Goal: Information Seeking & Learning: Learn about a topic

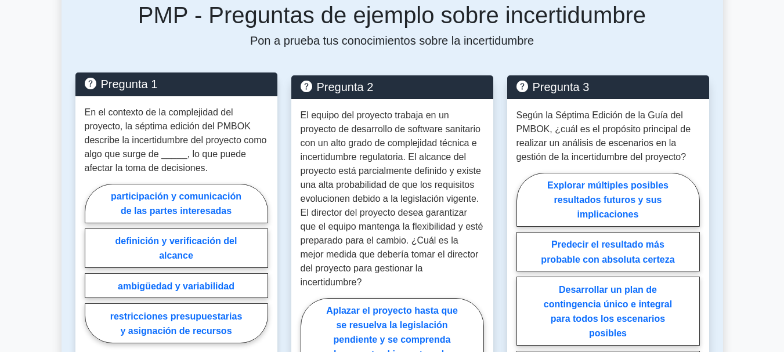
scroll to position [464, 0]
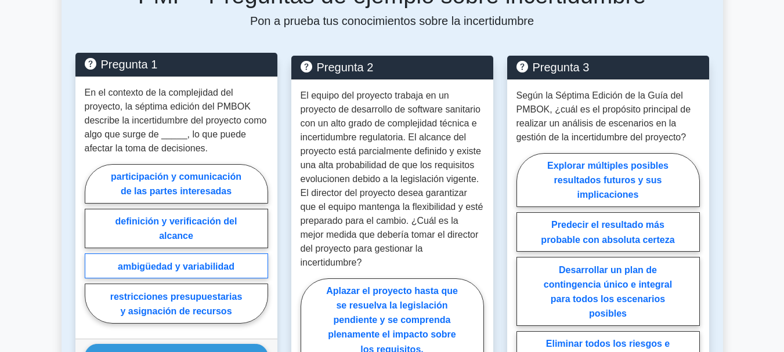
click at [231, 272] on label "ambigüedad y variabilidad" at bounding box center [176, 265] width 183 height 25
click at [92, 251] on input "ambigüedad y variabilidad" at bounding box center [89, 247] width 8 height 8
radio input "true"
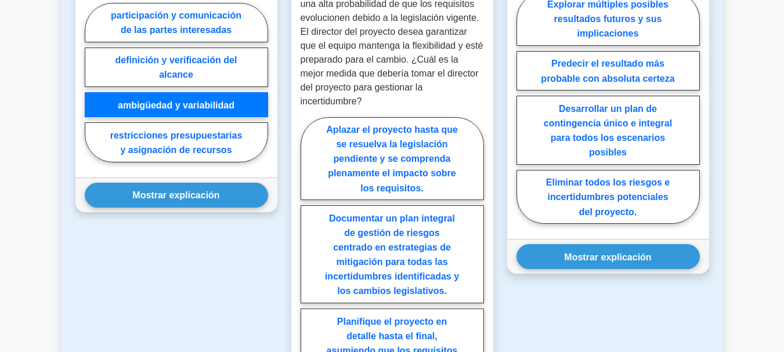
scroll to position [638, 0]
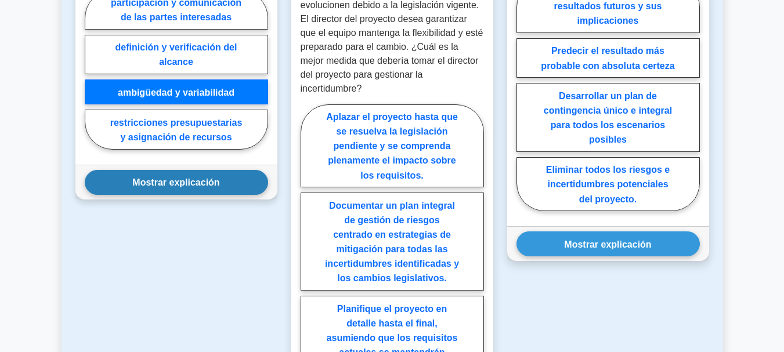
click at [230, 193] on button "Mostrar explicación" at bounding box center [176, 182] width 183 height 25
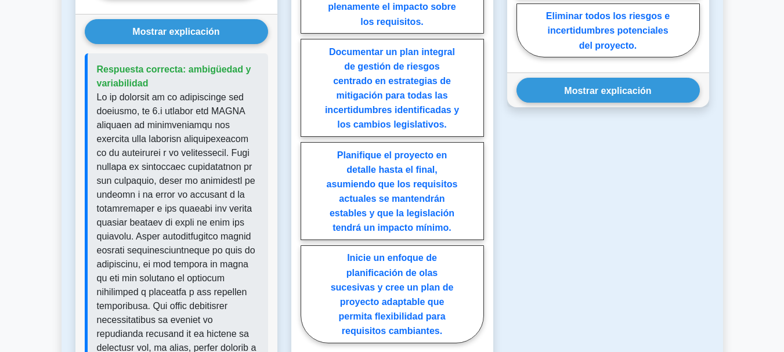
scroll to position [812, 0]
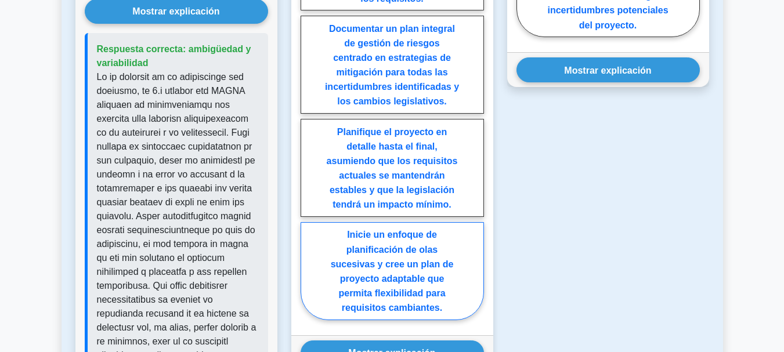
click at [405, 259] on label "Inicie un enfoque de planificación de olas sucesivas y cree un plan de proyecto…" at bounding box center [391, 271] width 183 height 98
click at [308, 131] on input "Inicie un enfoque de planificación de olas sucesivas y cree un plan de proyecto…" at bounding box center [304, 127] width 8 height 8
radio input "true"
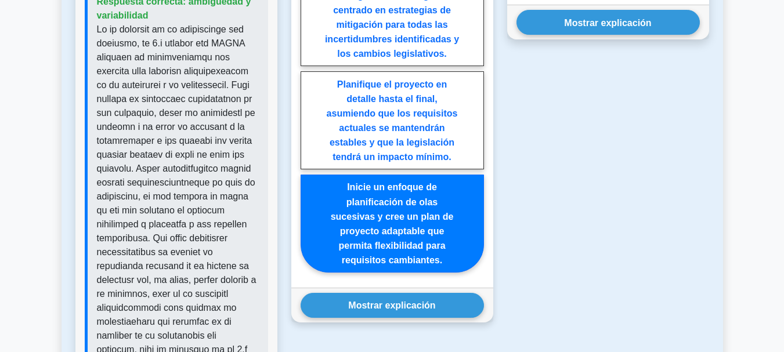
scroll to position [928, 0]
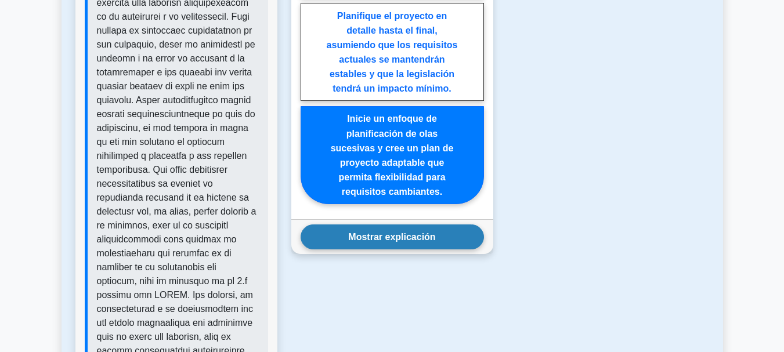
drag, startPoint x: 404, startPoint y: 225, endPoint x: 423, endPoint y: 225, distance: 18.6
click at [405, 232] on font "Mostrar explicación" at bounding box center [391, 237] width 87 height 10
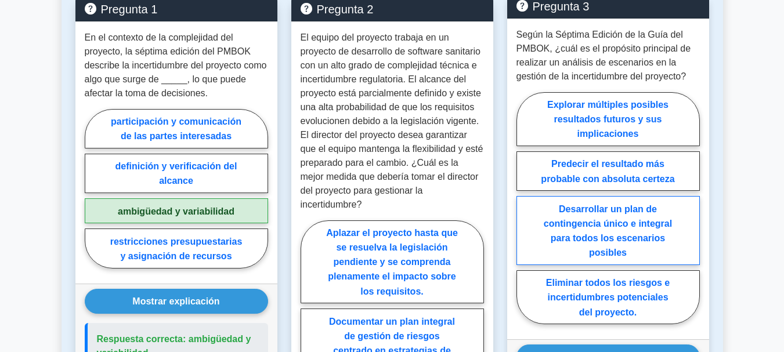
scroll to position [580, 0]
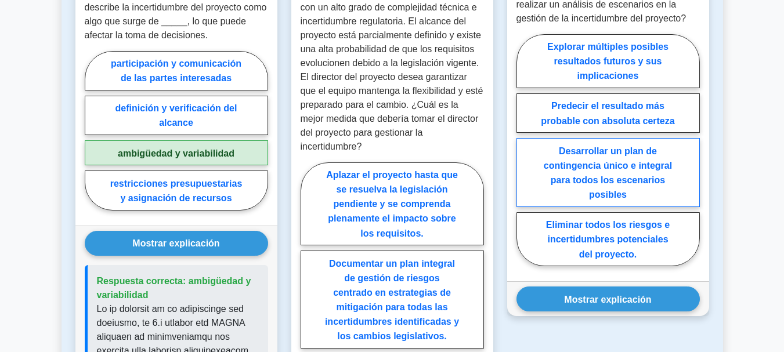
click at [657, 187] on label "Desarrollar un plan de contingencia único e integral para todos los escenarios …" at bounding box center [607, 172] width 183 height 69
click at [524, 157] on input "Desarrollar un plan de contingencia único e integral para todos los escenarios …" at bounding box center [520, 154] width 8 height 8
radio input "true"
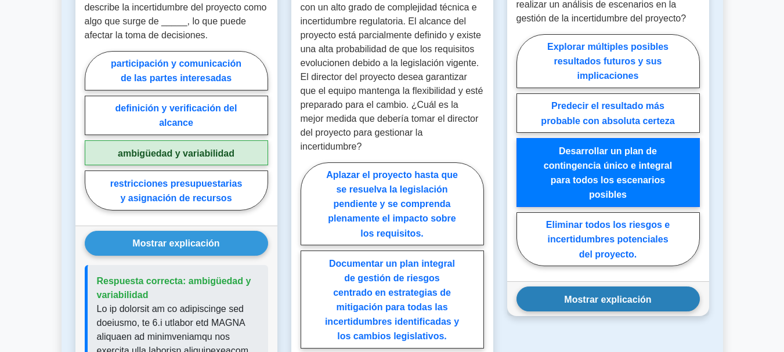
click at [653, 298] on button "Mostrar explicación" at bounding box center [607, 299] width 183 height 25
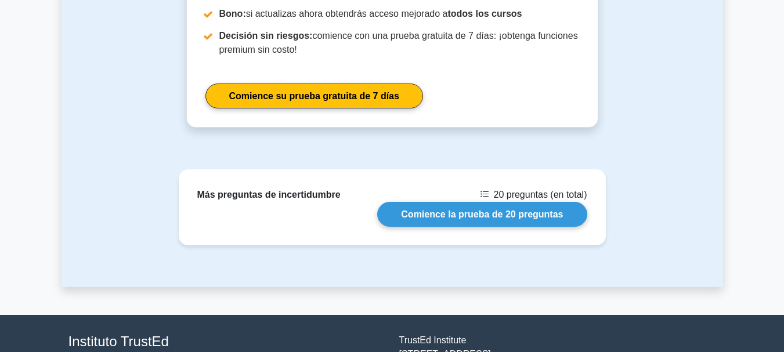
scroll to position [2030, 0]
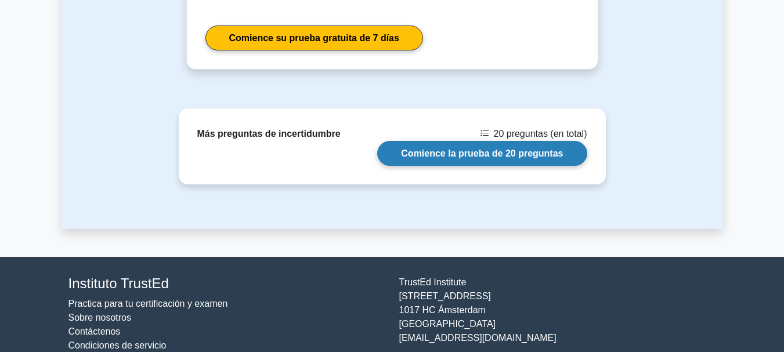
click at [507, 141] on link "Comience la prueba de 20 preguntas" at bounding box center [481, 153] width 209 height 25
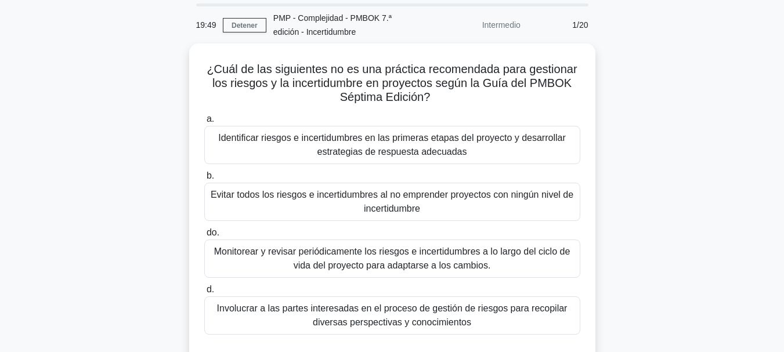
scroll to position [58, 0]
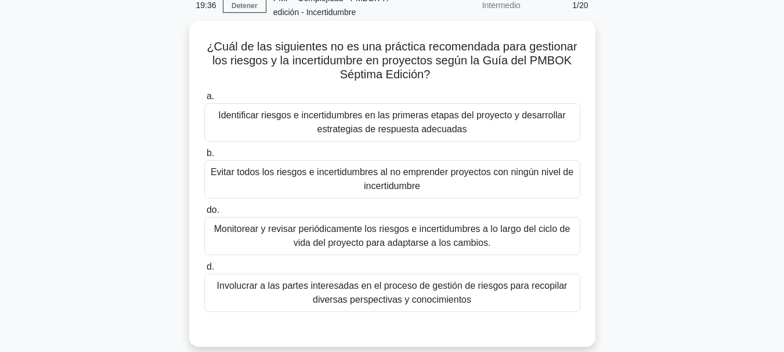
click at [302, 194] on div "Evitar todos los riesgos e incertidumbres al no emprender proyectos con ningún …" at bounding box center [392, 179] width 376 height 38
click at [204, 157] on input "b. Evitar todos los riesgos e incertidumbres al no emprender proyectos con ning…" at bounding box center [204, 154] width 0 height 8
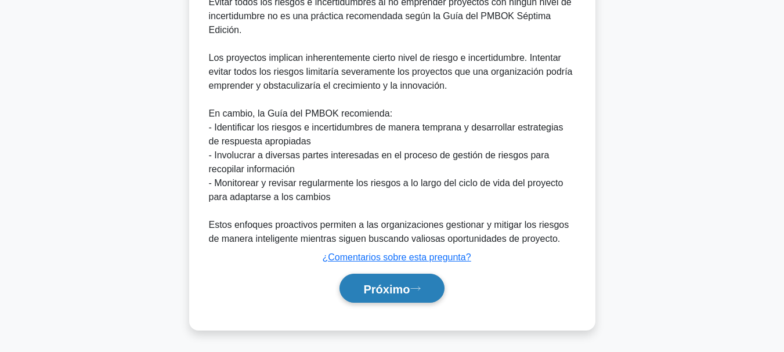
click at [397, 282] on font "Próximo" at bounding box center [386, 288] width 46 height 13
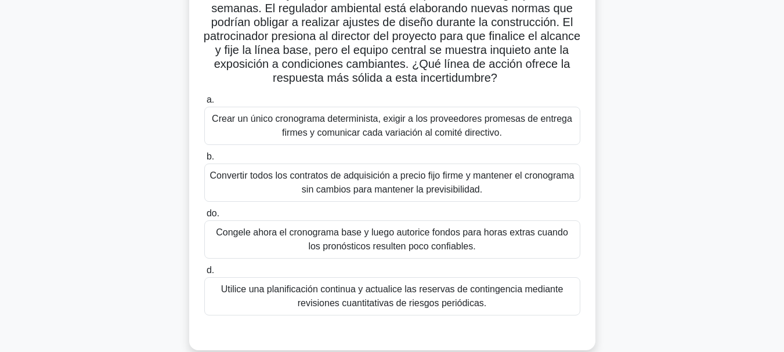
scroll to position [158, 0]
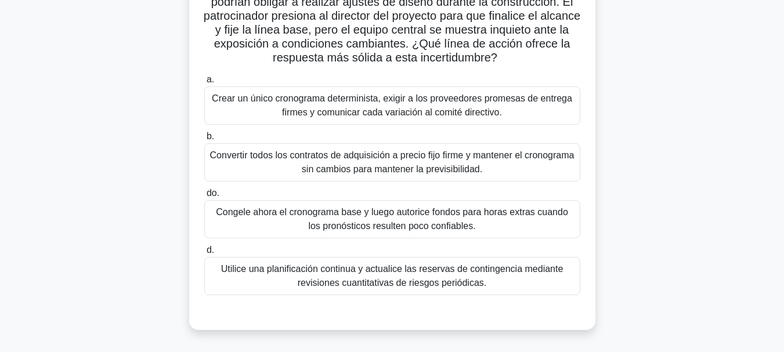
click at [496, 227] on font "Congele ahora el cronograma base y luego autorice fondos para horas extras cuan…" at bounding box center [391, 219] width 365 height 28
click at [204, 197] on input "do. Congele ahora el cronograma base y luego autorice fondos para horas extras …" at bounding box center [204, 194] width 0 height 8
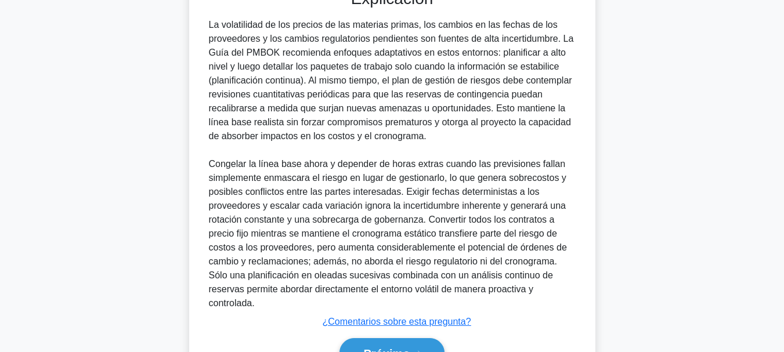
scroll to position [534, 0]
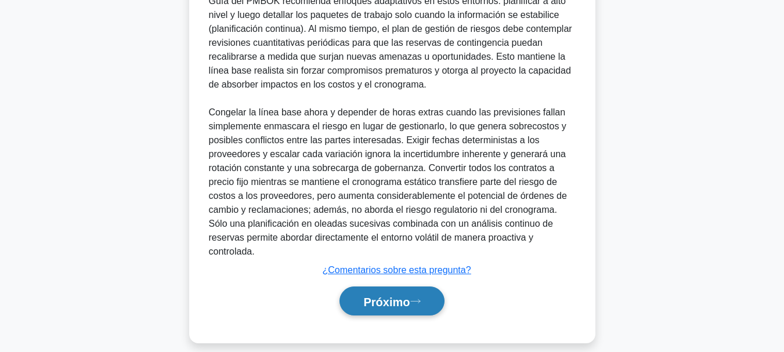
click at [421, 292] on button "Próximo" at bounding box center [391, 302] width 104 height 30
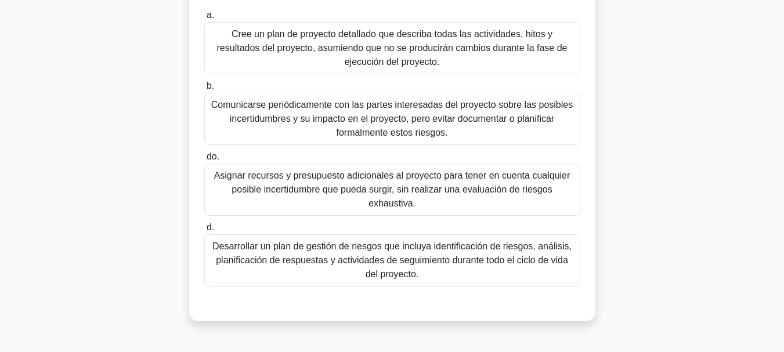
scroll to position [174, 0]
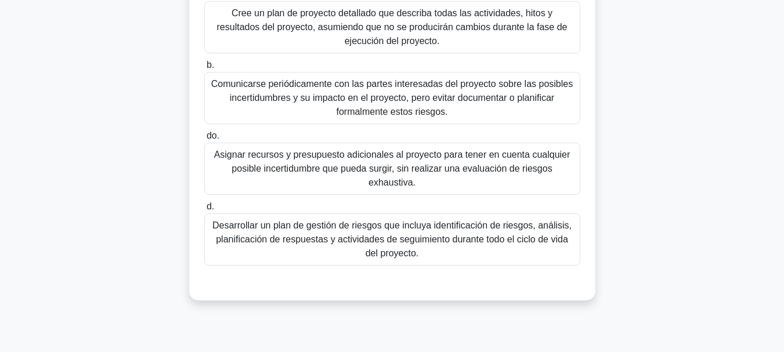
click at [467, 241] on font "Desarrollar un plan de gestión de riesgos que incluya identificación de riesgos…" at bounding box center [391, 239] width 359 height 38
click at [204, 211] on input "d. Desarrollar un plan de gestión de riesgos que incluya identificación de ries…" at bounding box center [204, 207] width 0 height 8
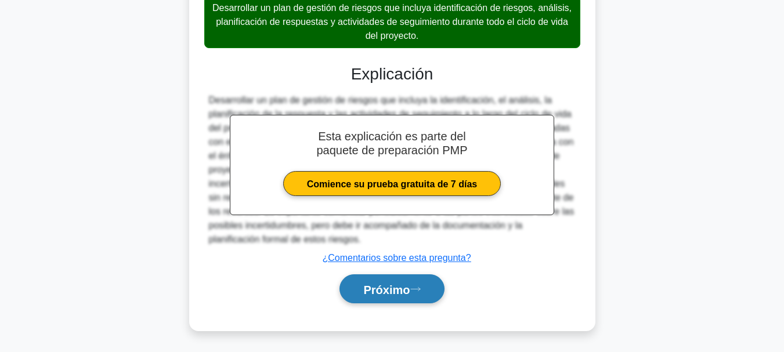
scroll to position [393, 0]
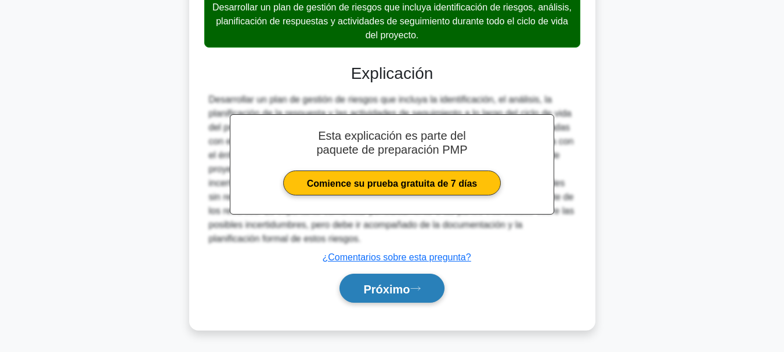
click at [393, 284] on font "Próximo" at bounding box center [386, 288] width 46 height 13
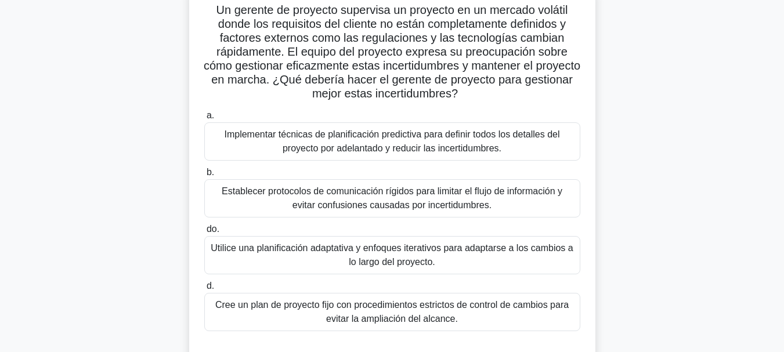
scroll to position [114, 0]
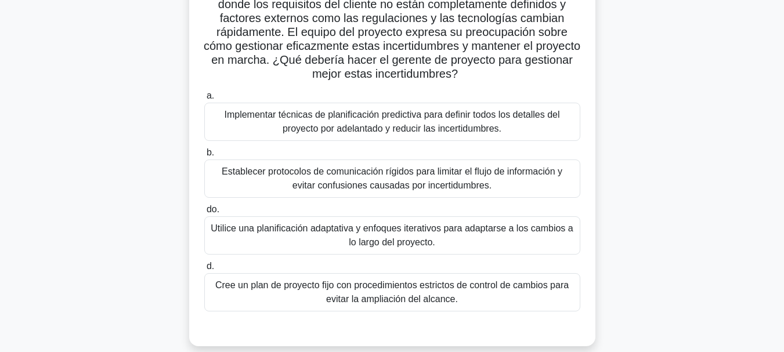
click at [524, 248] on font "Utilice una planificación adaptativa y enfoques iterativos para adaptarse a los…" at bounding box center [391, 236] width 365 height 28
click at [204, 213] on input "do. Utilice una planificación adaptativa y enfoques iterativos para adaptarse a…" at bounding box center [204, 210] width 0 height 8
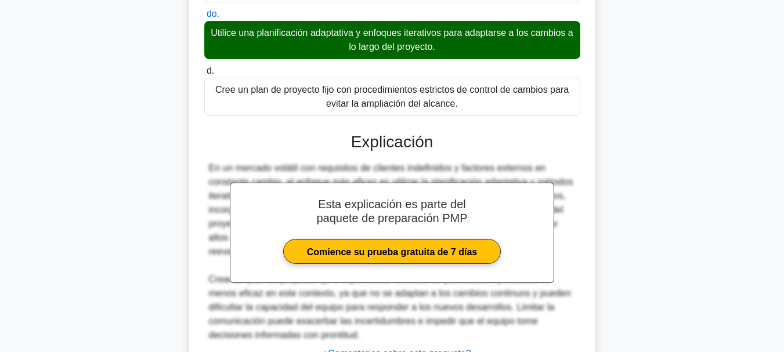
scroll to position [407, 0]
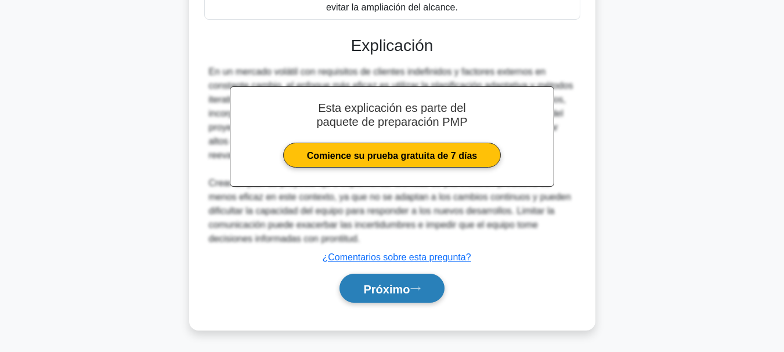
click at [383, 289] on font "Próximo" at bounding box center [386, 288] width 46 height 13
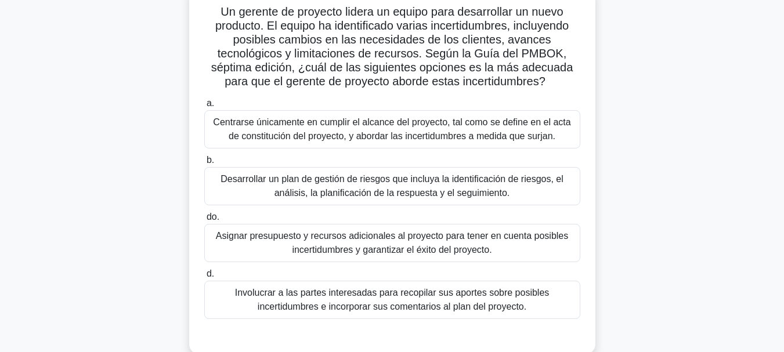
scroll to position [116, 0]
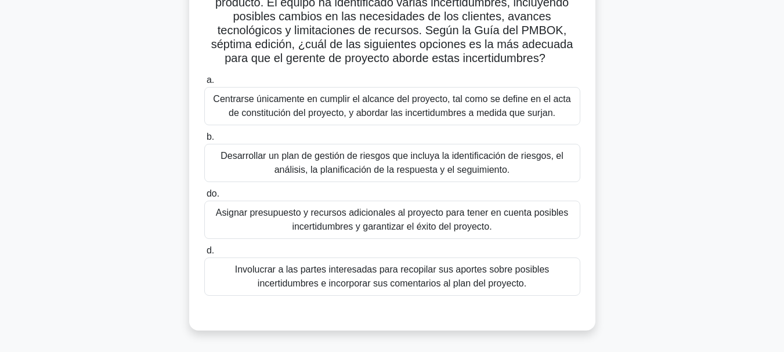
click at [521, 160] on font "Desarrollar un plan de gestión de riesgos que incluya la identificación de ries…" at bounding box center [391, 163] width 343 height 24
click at [204, 141] on input "b. Desarrollar un plan de gestión de riesgos que incluya la identificación de r…" at bounding box center [204, 137] width 0 height 8
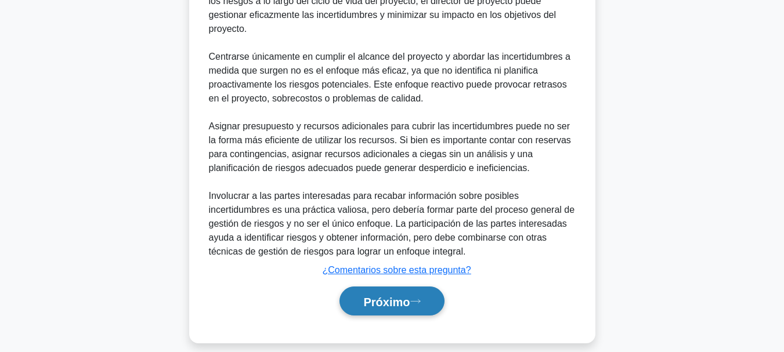
click at [383, 295] on font "Próximo" at bounding box center [386, 301] width 46 height 13
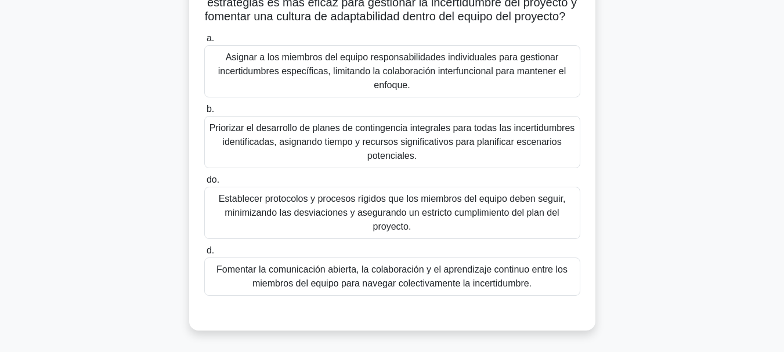
drag, startPoint x: 430, startPoint y: 299, endPoint x: 532, endPoint y: 300, distance: 102.1
click at [430, 288] on font "Fomentar la comunicación abierta, la colaboración y el aprendizaje continuo ent…" at bounding box center [391, 276] width 351 height 24
click at [204, 255] on input "d. Fomentar la comunicación abierta, la colaboración y el aprendizaje continuo …" at bounding box center [204, 251] width 0 height 8
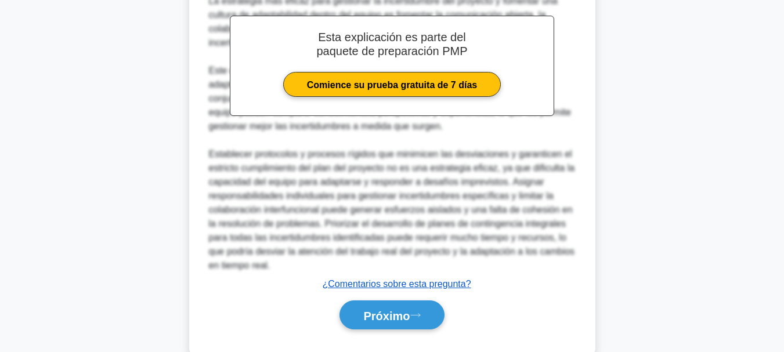
scroll to position [464, 0]
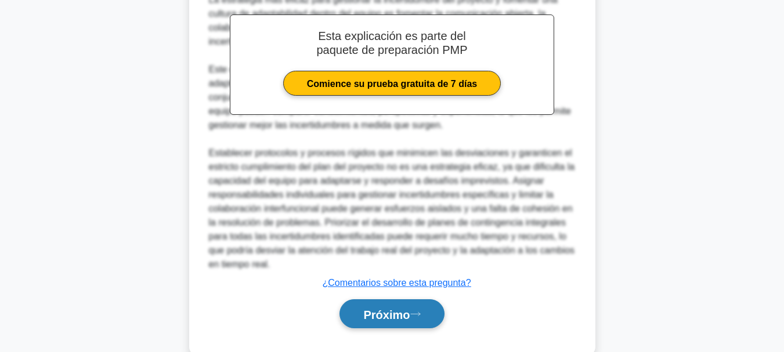
click at [400, 321] on font "Próximo" at bounding box center [386, 314] width 46 height 13
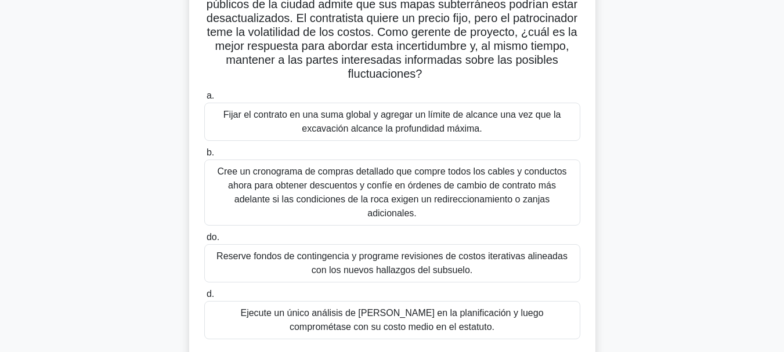
scroll to position [200, 0]
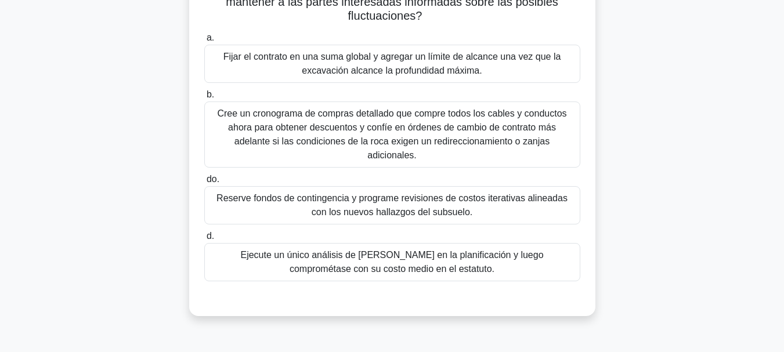
click at [447, 195] on font "Reserve fondos de contingencia y programe revisiones de costos iterativas aline…" at bounding box center [391, 205] width 351 height 24
click at [204, 183] on input "do. Reserve fondos de contingencia y programe revisiones de costos iterativas a…" at bounding box center [204, 180] width 0 height 8
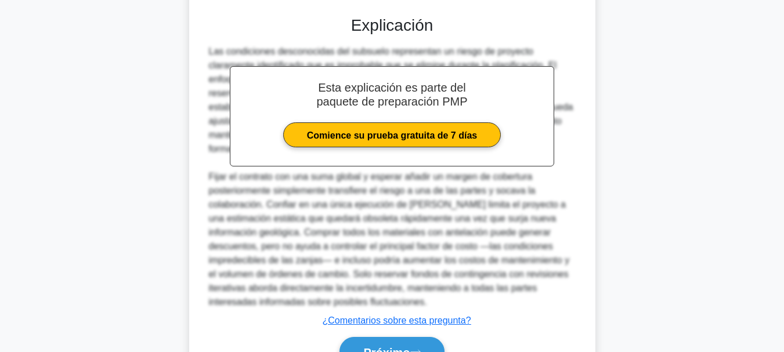
scroll to position [532, 0]
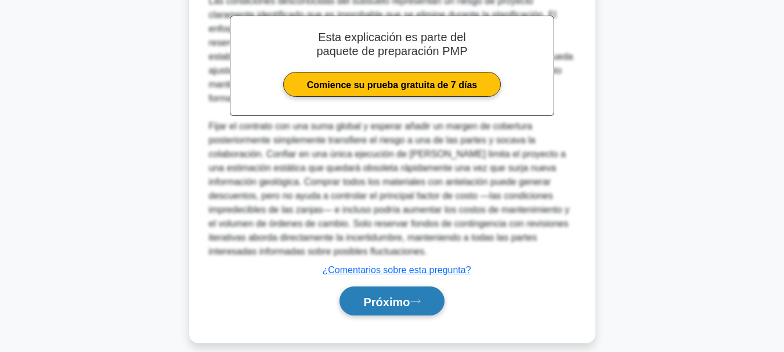
click at [409, 295] on font "Próximo" at bounding box center [386, 301] width 46 height 13
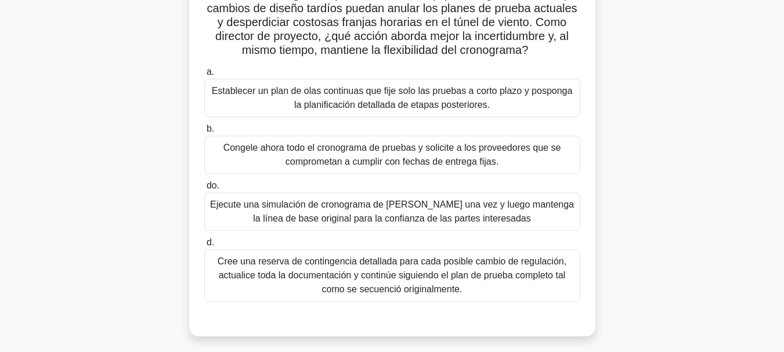
scroll to position [158, 0]
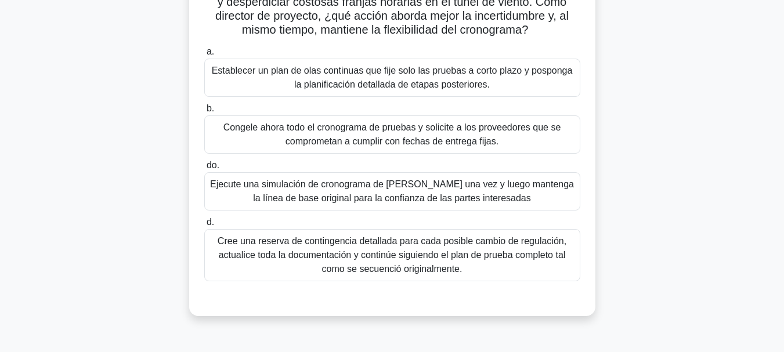
click at [492, 267] on font "Cree una reserva de contingencia detallada para cada posible cambio de regulaci…" at bounding box center [392, 255] width 349 height 38
click at [204, 226] on input "d. Cree una reserva de contingencia detallada para cada posible cambio de regul…" at bounding box center [204, 223] width 0 height 8
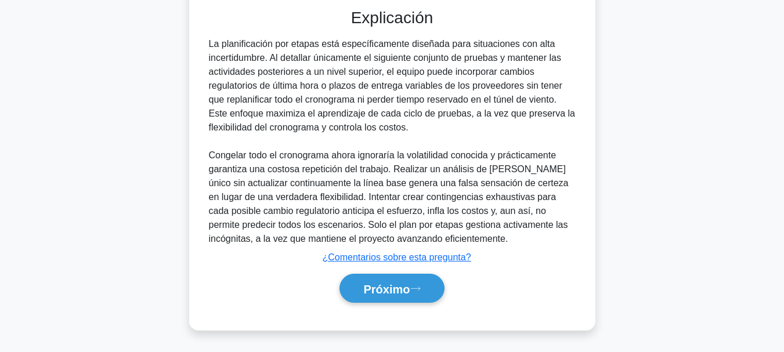
scroll to position [464, 0]
click at [372, 305] on div "Próximo" at bounding box center [392, 288] width 376 height 39
click at [381, 290] on font "Próximo" at bounding box center [386, 288] width 46 height 13
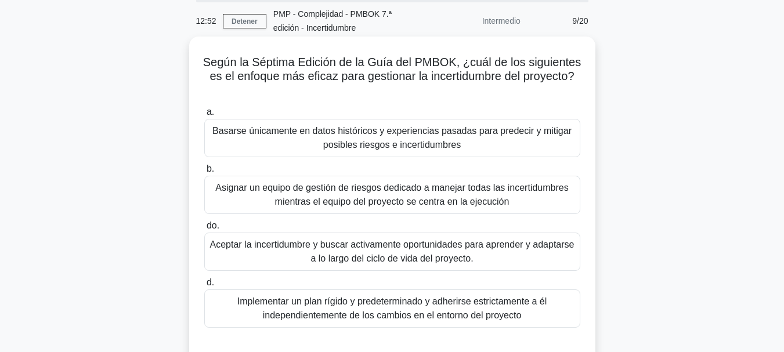
scroll to position [100, 0]
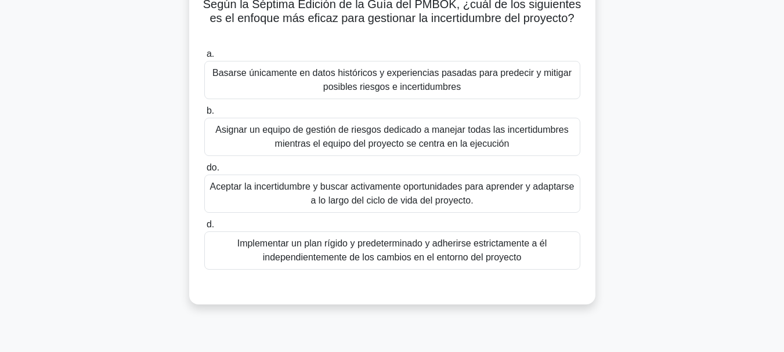
click at [502, 84] on font "Basarse únicamente en datos históricos y experiencias pasadas para predecir y m…" at bounding box center [391, 80] width 365 height 28
click at [204, 58] on input "a. Basarse únicamente en datos históricos y experiencias pasadas para predecir …" at bounding box center [204, 54] width 0 height 8
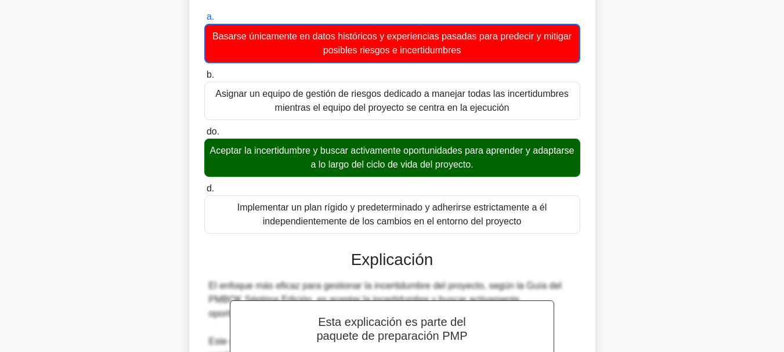
scroll to position [158, 0]
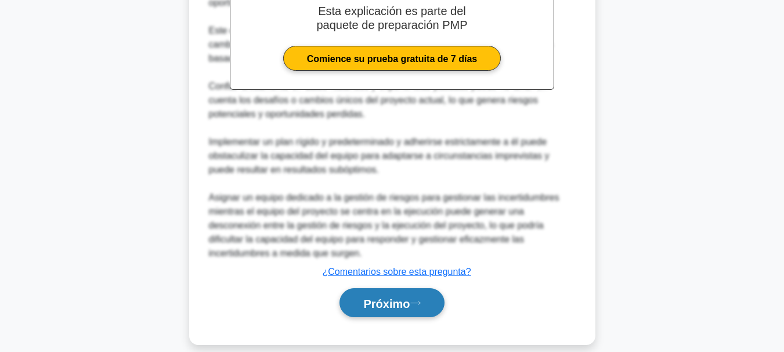
click at [409, 302] on font "Próximo" at bounding box center [386, 303] width 46 height 13
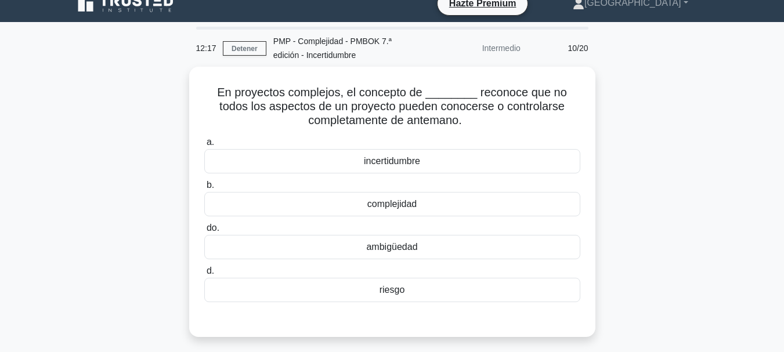
scroll to position [0, 0]
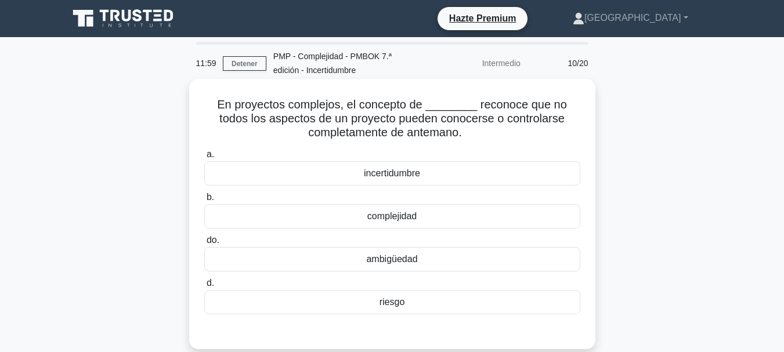
click at [419, 221] on div "complejidad" at bounding box center [392, 216] width 376 height 24
click at [204, 201] on input "b. complejidad" at bounding box center [204, 198] width 0 height 8
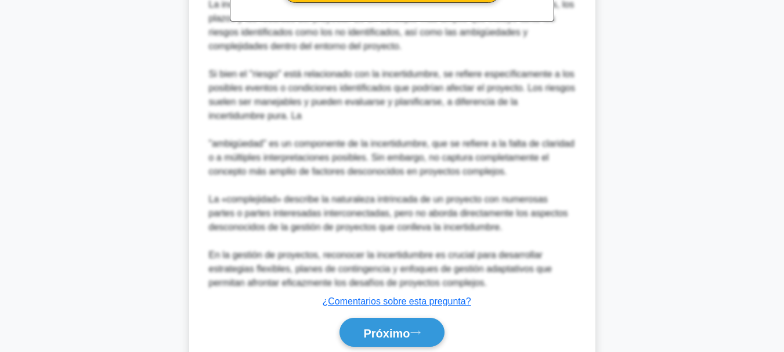
scroll to position [506, 0]
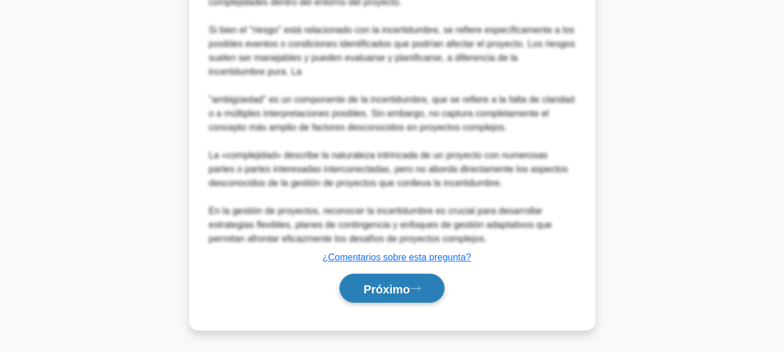
click at [389, 284] on font "Próximo" at bounding box center [386, 288] width 46 height 13
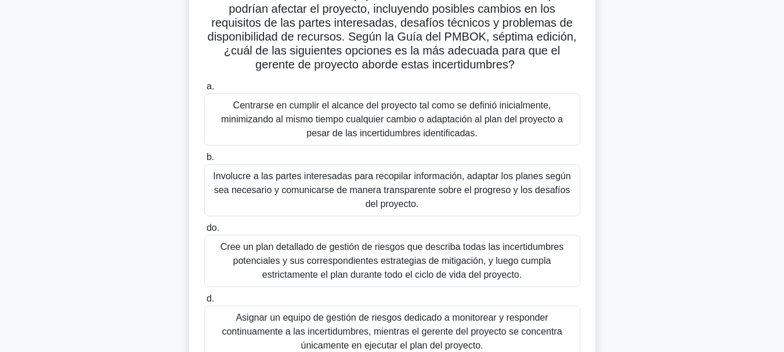
scroll to position [158, 0]
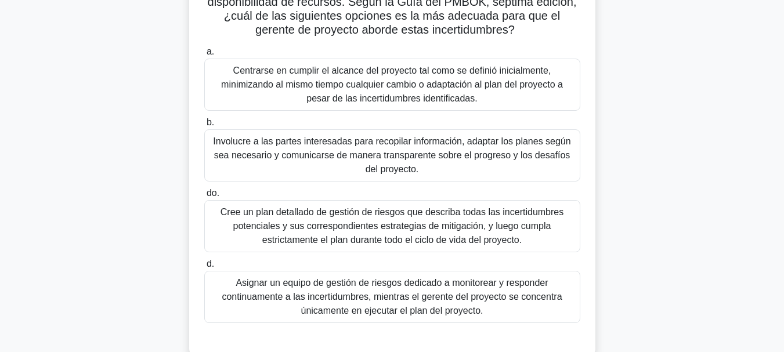
click at [439, 220] on font "Cree un plan detallado de gestión de riesgos que describa todas las incertidumb…" at bounding box center [391, 226] width 343 height 38
click at [204, 197] on input "do. Cree un plan detallado de gestión de riesgos que describa todas las incerti…" at bounding box center [204, 194] width 0 height 8
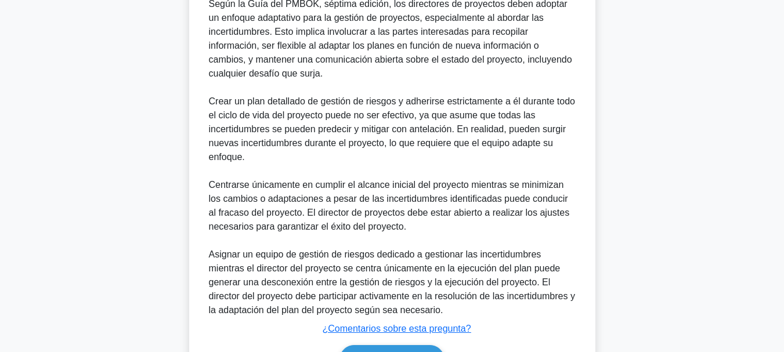
scroll to position [557, 0]
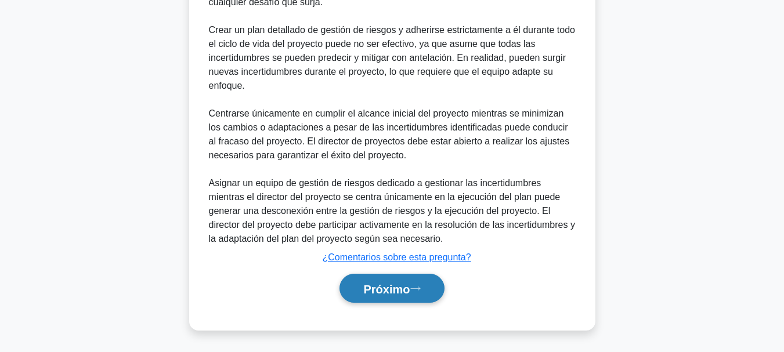
click at [418, 285] on icon at bounding box center [415, 288] width 10 height 6
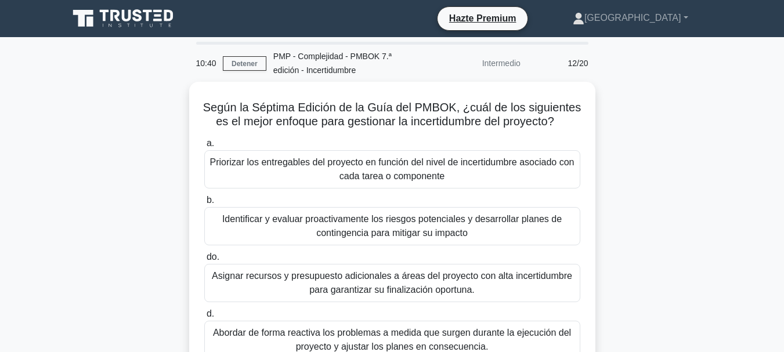
scroll to position [58, 0]
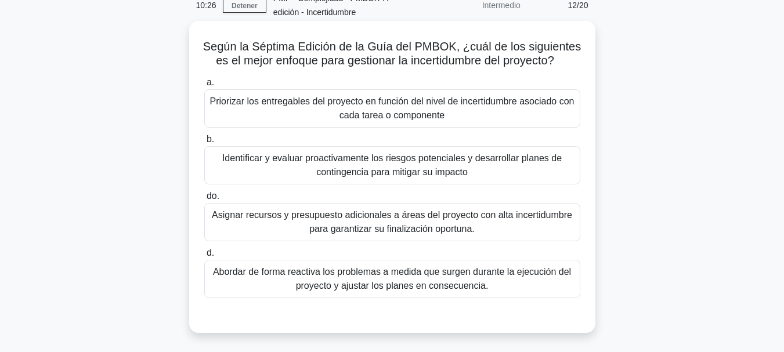
click at [469, 168] on font "Identificar y evaluar proactivamente los riesgos potenciales y desarrollar plan…" at bounding box center [391, 165] width 365 height 28
click at [204, 143] on input "b. Identificar y evaluar proactivamente los riesgos potenciales y desarrollar p…" at bounding box center [204, 140] width 0 height 8
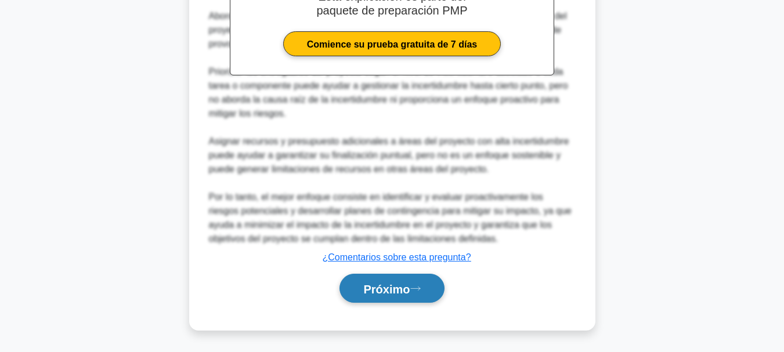
click at [392, 288] on font "Próximo" at bounding box center [386, 288] width 46 height 13
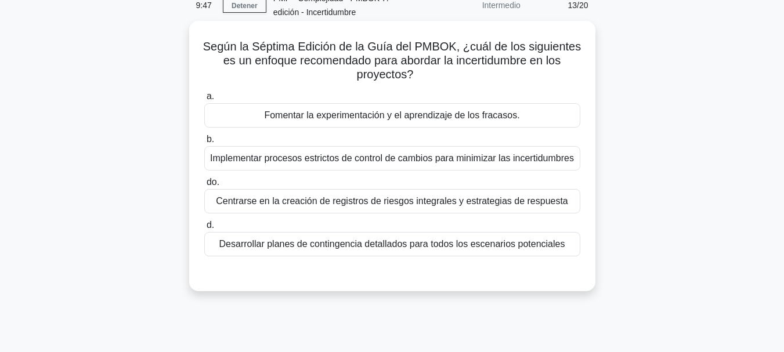
click at [371, 248] on font "Desarrollar planes de contingencia detallados para todos los escenarios potenci…" at bounding box center [392, 244] width 346 height 10
click at [204, 229] on input "d. Desarrollar planes de contingencia detallados para todos los escenarios pote…" at bounding box center [204, 226] width 0 height 8
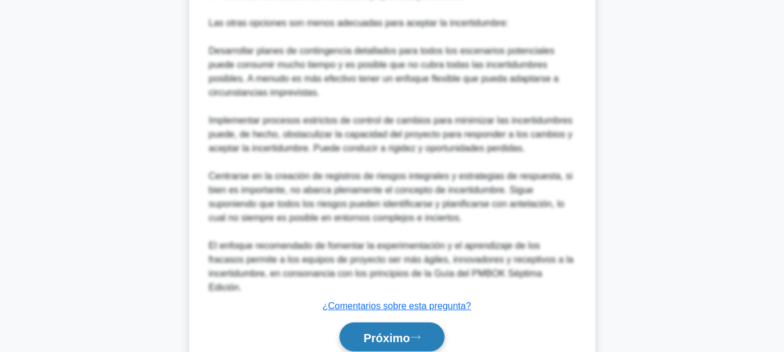
scroll to position [575, 0]
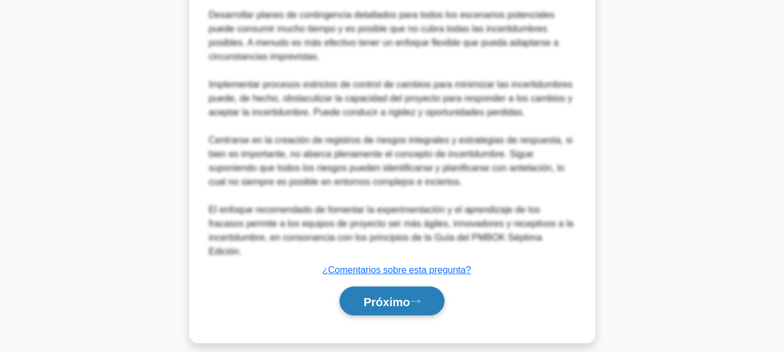
click at [396, 295] on font "Próximo" at bounding box center [386, 301] width 46 height 13
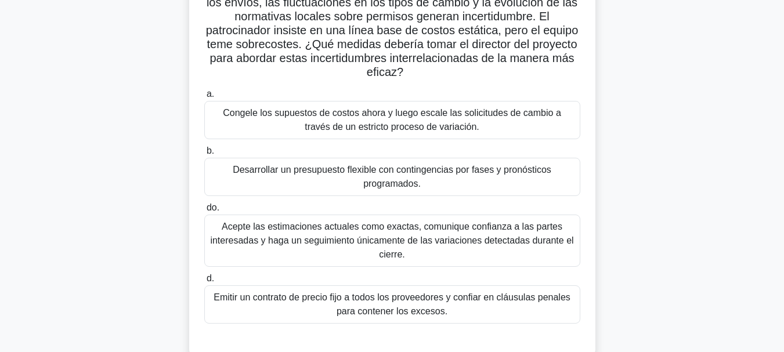
scroll to position [174, 0]
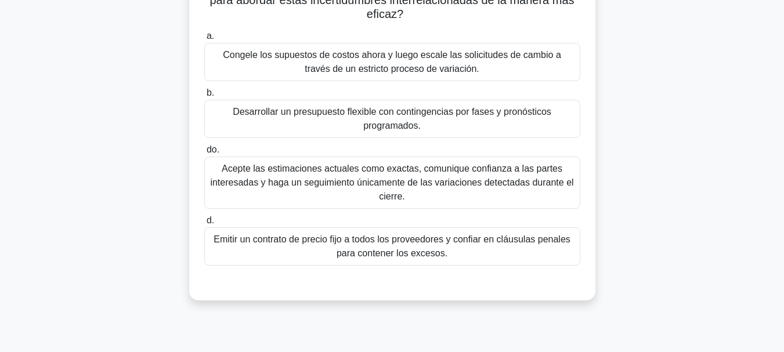
click at [417, 174] on font "Acepte las estimaciones actuales como exactas, comunique confianza a las partes…" at bounding box center [391, 183] width 363 height 38
click at [204, 154] on input "do. Acepte las estimaciones actuales como exactas, comunique confianza a las pa…" at bounding box center [204, 150] width 0 height 8
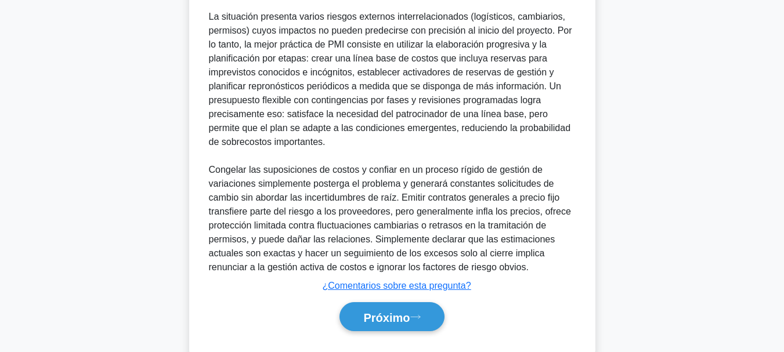
scroll to position [506, 0]
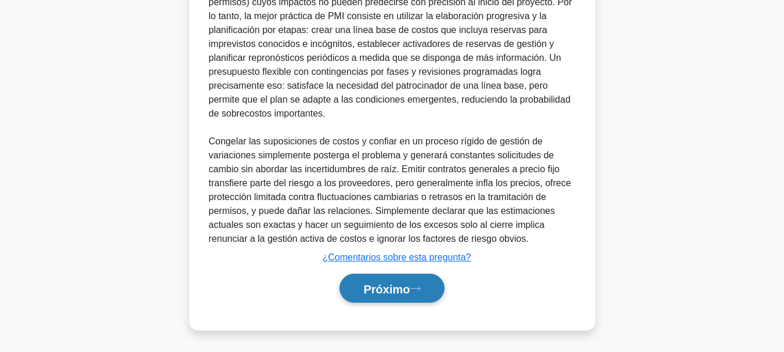
click at [409, 295] on button "Próximo" at bounding box center [391, 289] width 104 height 30
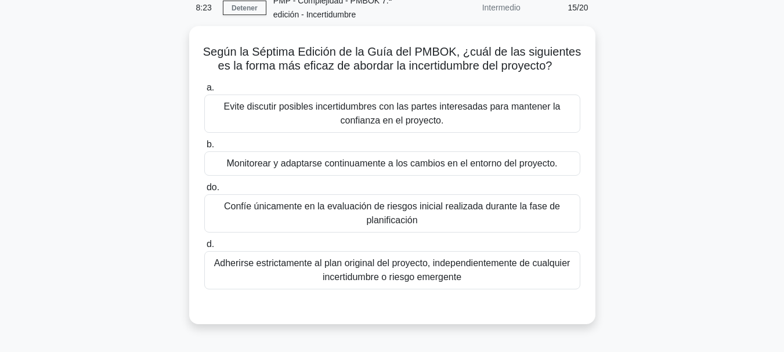
scroll to position [42, 0]
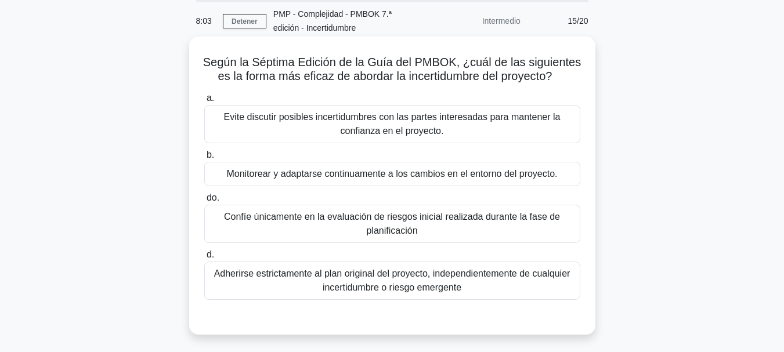
click at [409, 178] on font "Monitorear y adaptarse continuamente a los cambios en el entorno del proyecto." at bounding box center [391, 174] width 331 height 10
click at [567, 177] on div "Monitorear y adaptarse continuamente a los cambios en el entorno del proyecto." at bounding box center [392, 174] width 376 height 24
click at [204, 159] on input "b. Monitorear y adaptarse continuamente a los cambios en el entorno del proyect…" at bounding box center [204, 155] width 0 height 8
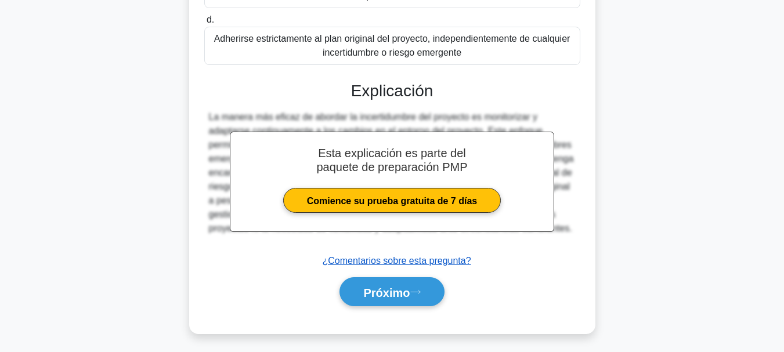
scroll to position [282, 0]
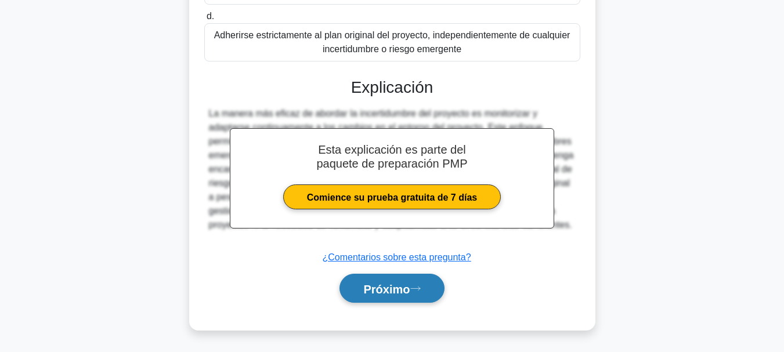
click at [388, 288] on font "Próximo" at bounding box center [386, 288] width 46 height 13
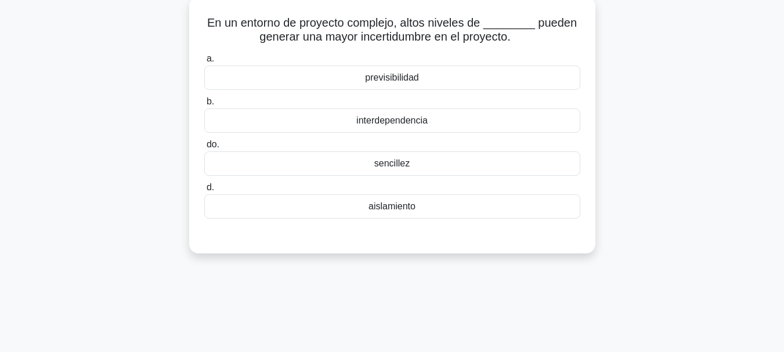
scroll to position [42, 0]
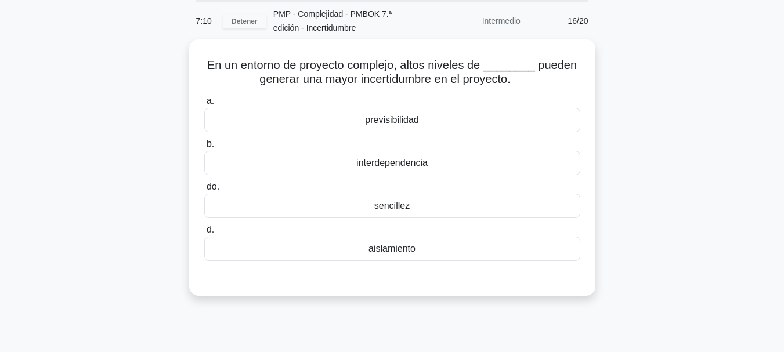
drag, startPoint x: 437, startPoint y: 159, endPoint x: 639, endPoint y: 178, distance: 202.8
click at [437, 160] on div "interdependencia" at bounding box center [392, 163] width 376 height 24
click at [204, 148] on input "b. interdependencia" at bounding box center [204, 144] width 0 height 8
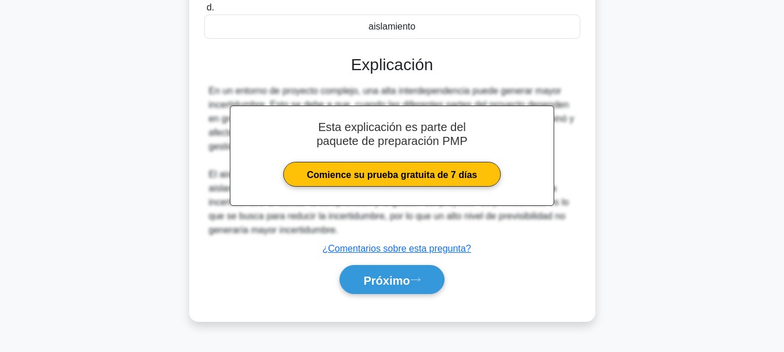
scroll to position [274, 0]
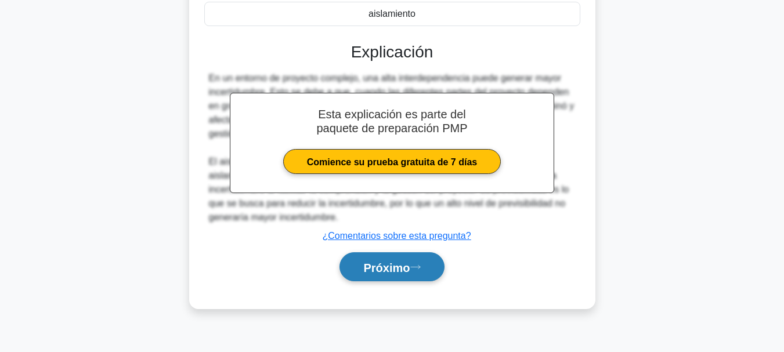
drag, startPoint x: 396, startPoint y: 274, endPoint x: 405, endPoint y: 271, distance: 9.9
click at [396, 274] on font "Próximo" at bounding box center [386, 267] width 46 height 13
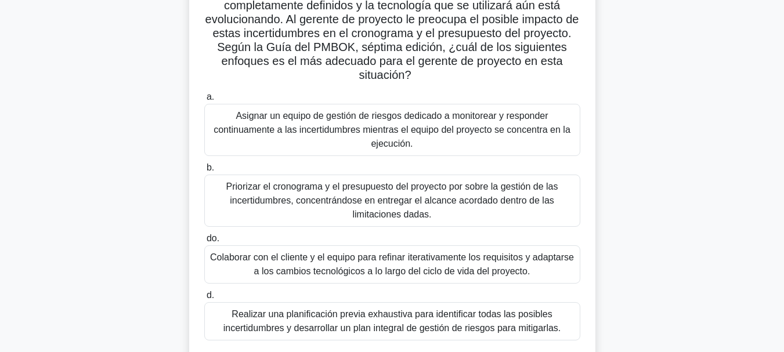
scroll to position [174, 0]
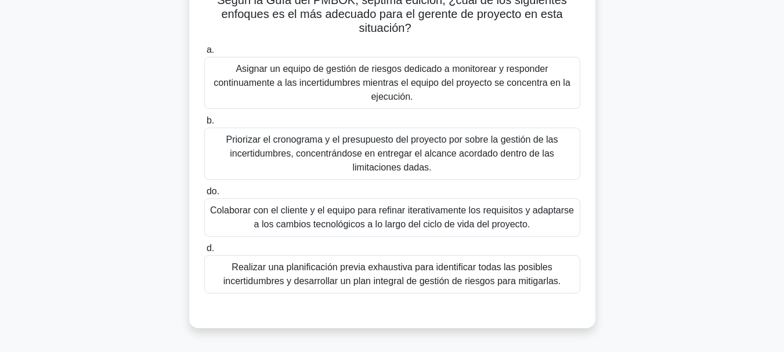
click at [510, 215] on font "Colaborar con el cliente y el equipo para refinar iterativamente los requisitos…" at bounding box center [392, 217] width 364 height 24
click at [204, 195] on input "do. Colaborar con el cliente y el equipo para refinar iterativamente los requis…" at bounding box center [204, 192] width 0 height 8
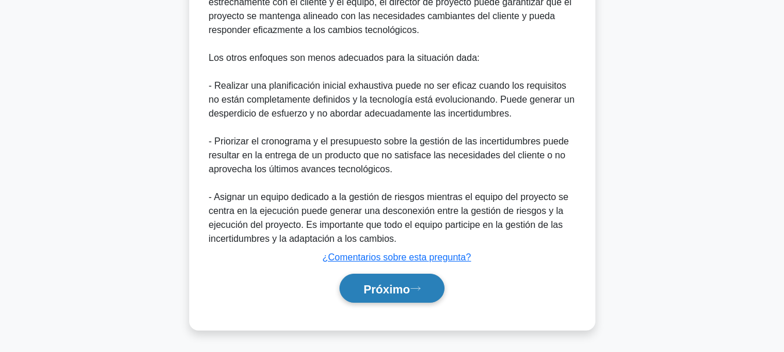
click at [377, 293] on font "Próximo" at bounding box center [386, 288] width 46 height 13
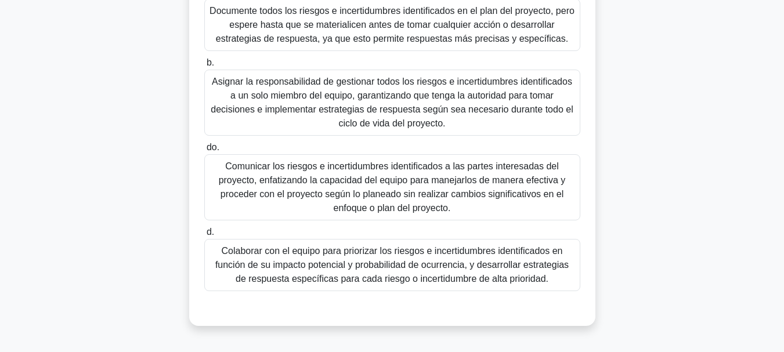
scroll to position [232, 0]
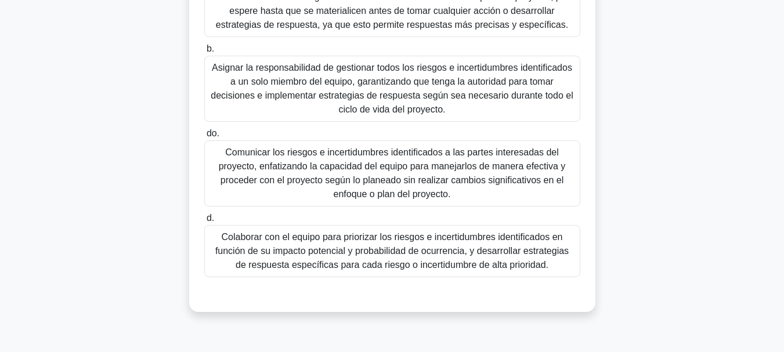
click at [503, 195] on font "Comunicar los riesgos e incertidumbres identificados a las partes interesadas d…" at bounding box center [391, 174] width 365 height 56
click at [204, 137] on input "do. Comunicar los riesgos e incertidumbres identificados a las partes interesad…" at bounding box center [204, 134] width 0 height 8
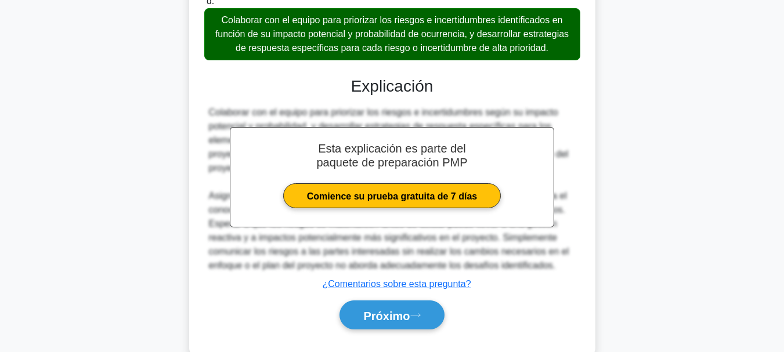
scroll to position [478, 0]
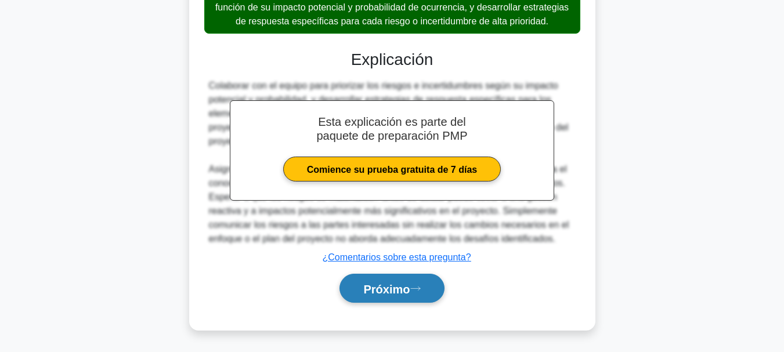
click at [392, 278] on button "Próximo" at bounding box center [391, 289] width 104 height 30
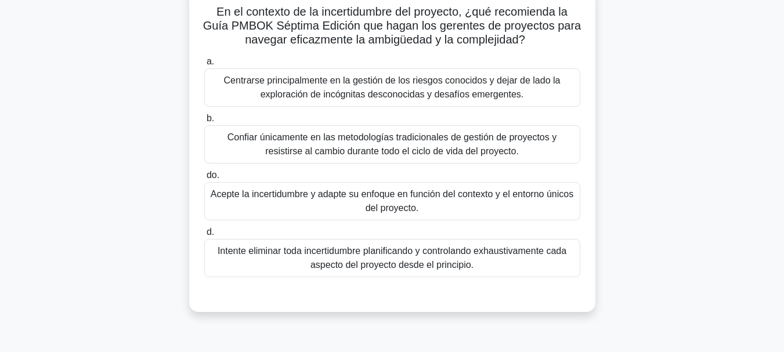
scroll to position [116, 0]
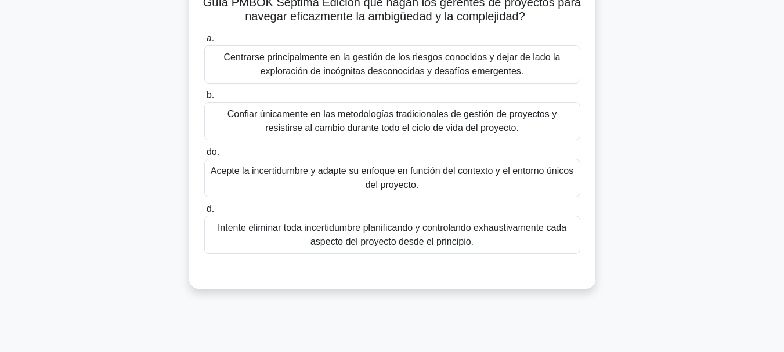
click at [560, 182] on font "Acepte la incertidumbre y adapte su enfoque en función del contexto y el entorn…" at bounding box center [391, 178] width 365 height 28
click at [204, 156] on input "do. Acepte la incertidumbre y adapte su enfoque en función del contexto y el en…" at bounding box center [204, 152] width 0 height 8
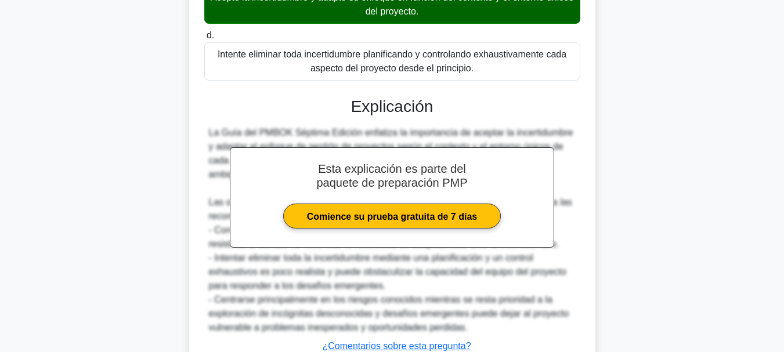
scroll to position [379, 0]
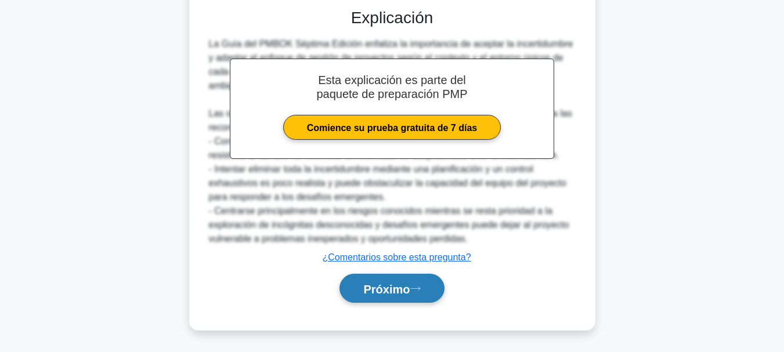
click at [398, 284] on font "Próximo" at bounding box center [386, 288] width 46 height 13
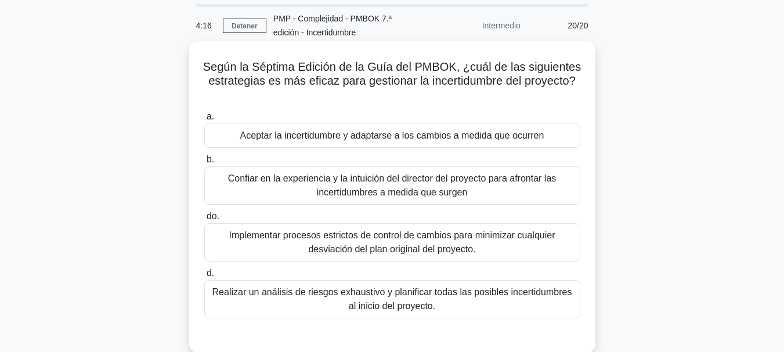
scroll to position [58, 0]
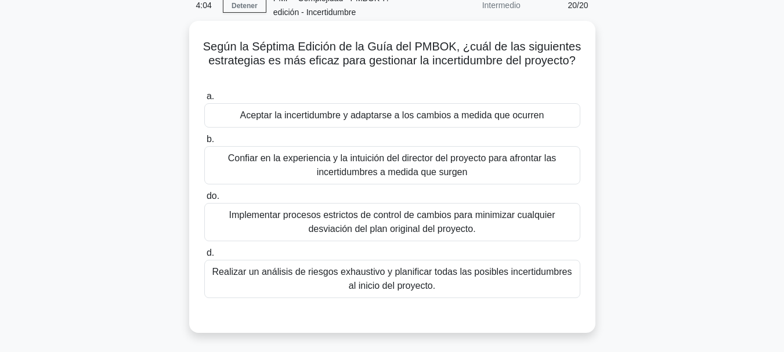
click at [406, 119] on font "Aceptar la incertidumbre y adaptarse a los cambios a medida que ocurren" at bounding box center [392, 115] width 304 height 10
click at [204, 100] on input "a. Aceptar la incertidumbre y adaptarse a los cambios a medida que ocurren" at bounding box center [204, 97] width 0 height 8
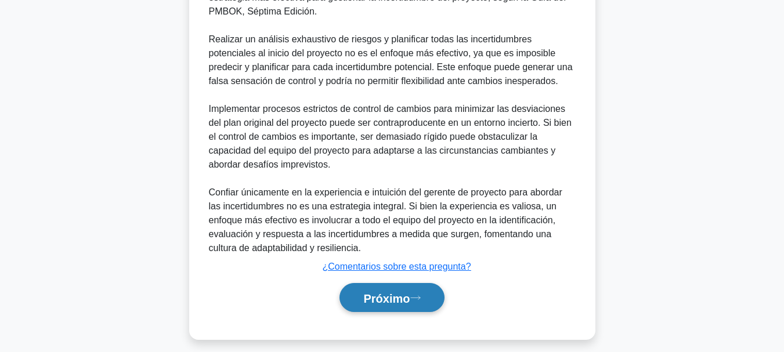
scroll to position [435, 0]
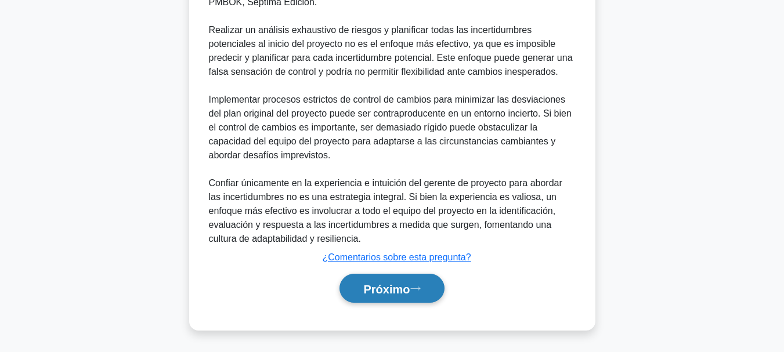
click at [387, 295] on button "Próximo" at bounding box center [391, 289] width 104 height 30
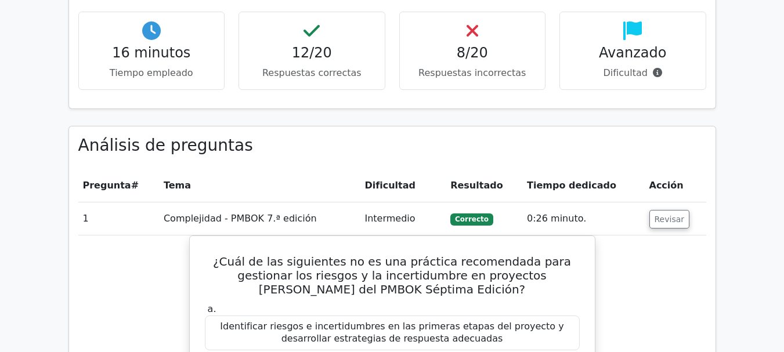
scroll to position [812, 0]
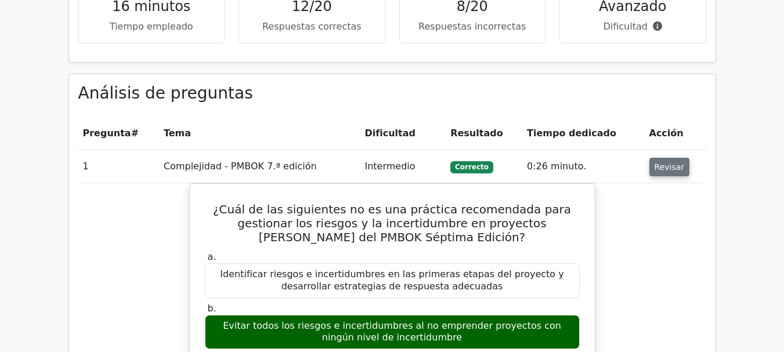
click at [664, 158] on button "Revisar" at bounding box center [669, 167] width 41 height 19
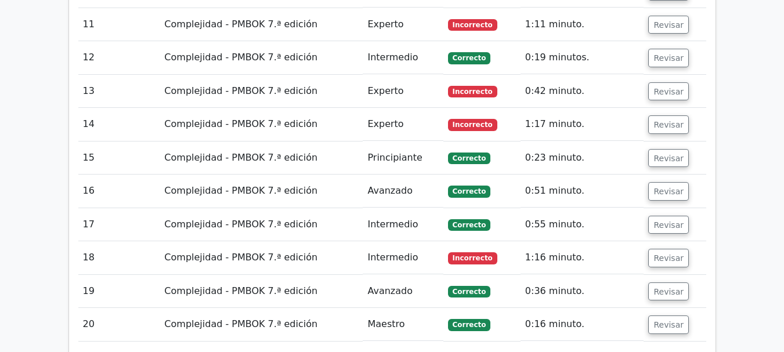
scroll to position [1334, 0]
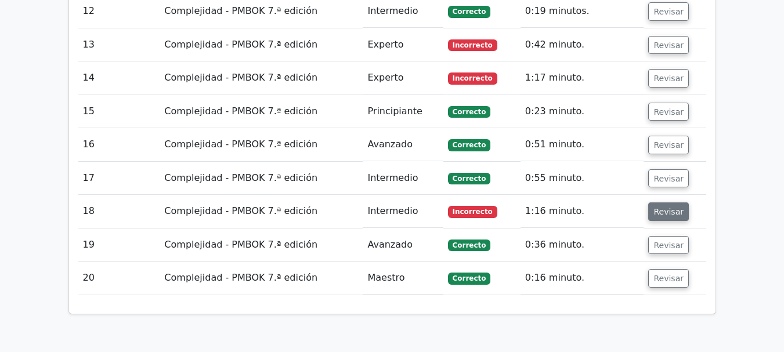
click at [678, 202] on button "Revisar" at bounding box center [668, 211] width 41 height 19
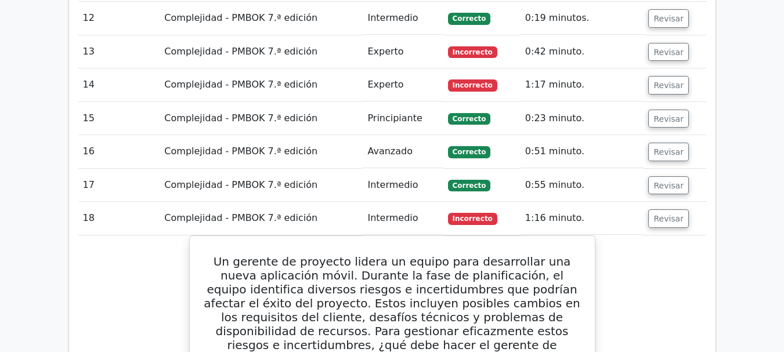
scroll to position [1276, 0]
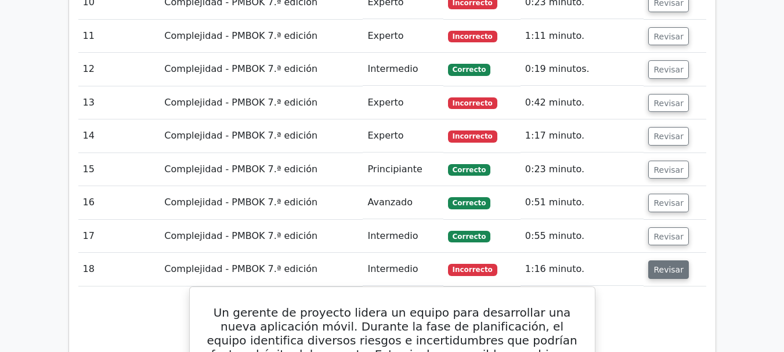
click at [655, 265] on font "Revisar" at bounding box center [668, 269] width 30 height 9
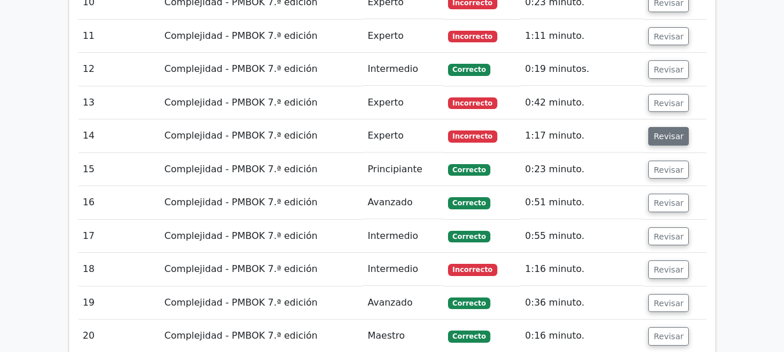
click at [659, 132] on font "Revisar" at bounding box center [668, 136] width 30 height 9
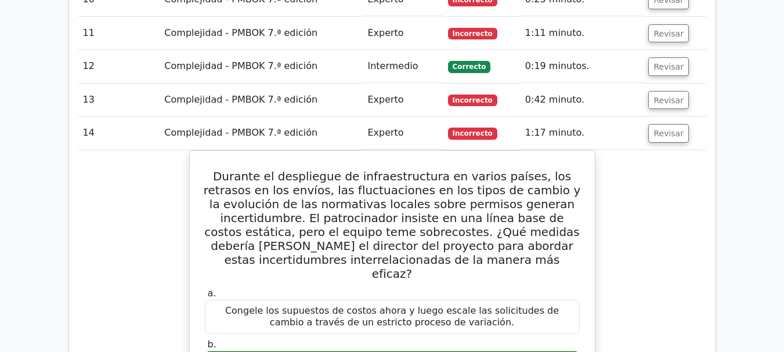
scroll to position [1218, 0]
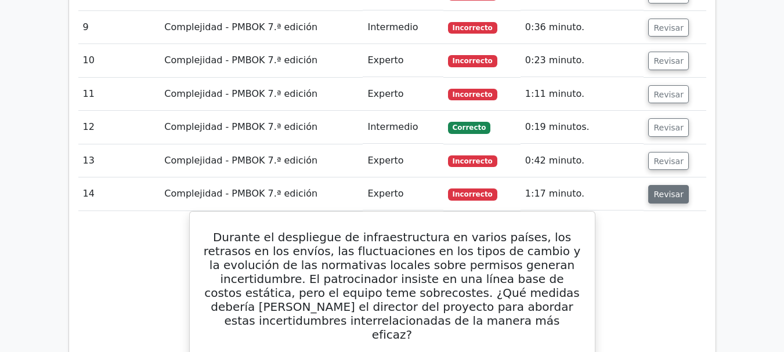
click at [662, 190] on font "Revisar" at bounding box center [668, 194] width 30 height 9
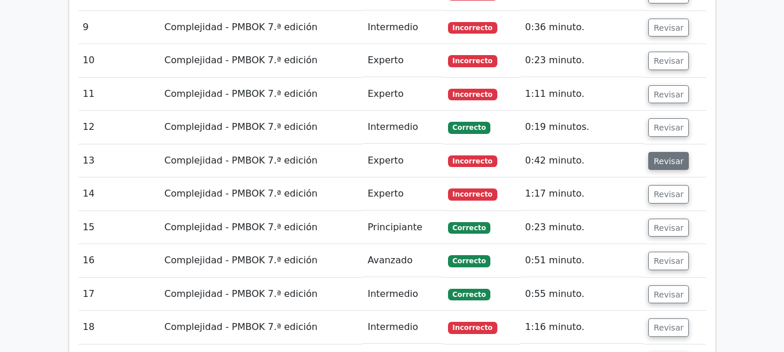
click at [673, 152] on button "Revisar" at bounding box center [668, 161] width 41 height 19
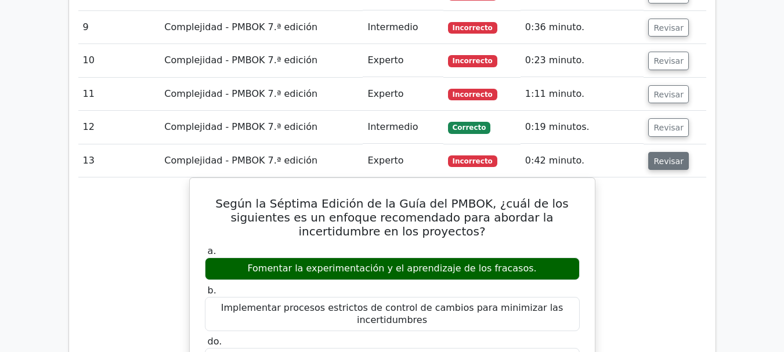
click at [668, 156] on font "Revisar" at bounding box center [668, 160] width 30 height 9
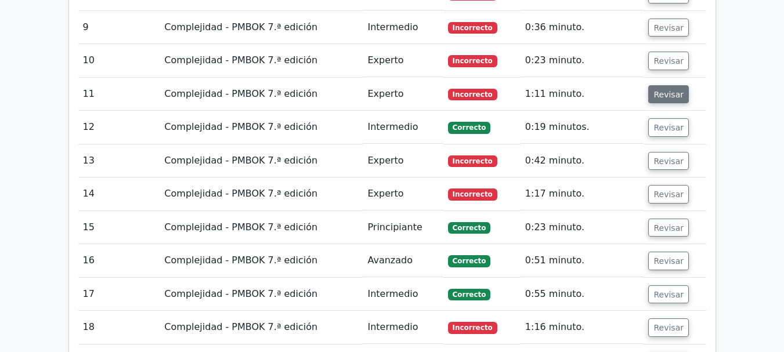
click at [659, 85] on button "Revisar" at bounding box center [668, 94] width 41 height 19
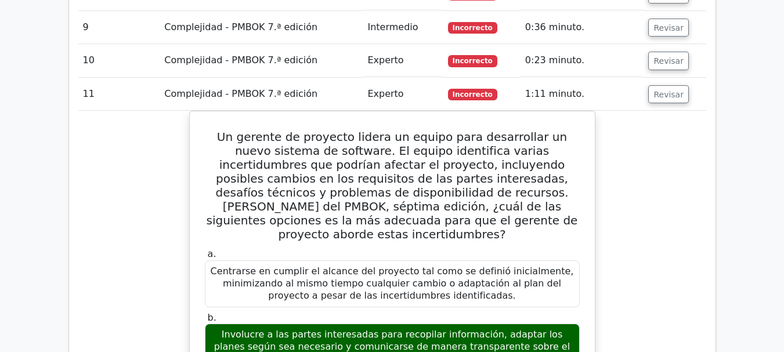
scroll to position [1160, 0]
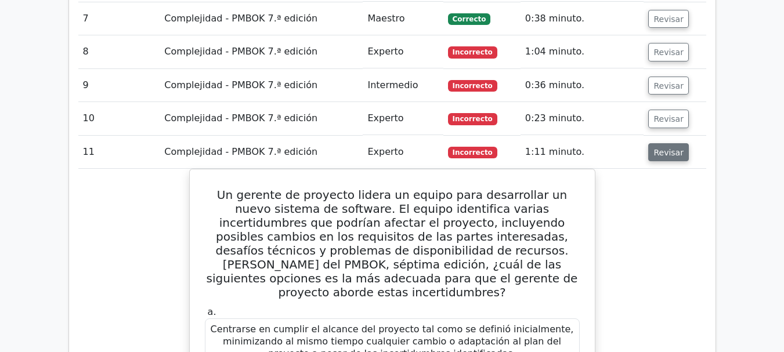
click at [673, 147] on font "Revisar" at bounding box center [668, 151] width 30 height 9
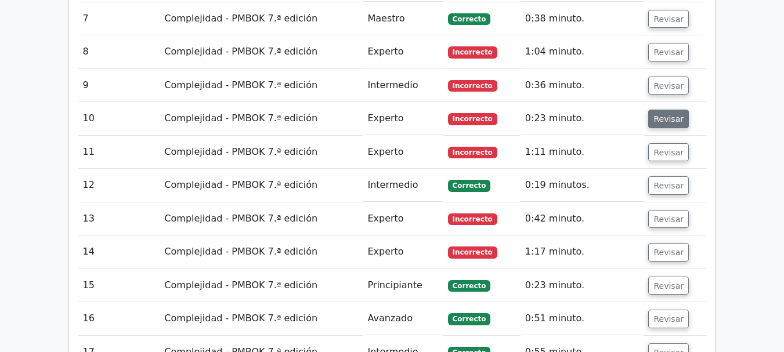
click at [675, 114] on font "Revisar" at bounding box center [668, 118] width 30 height 9
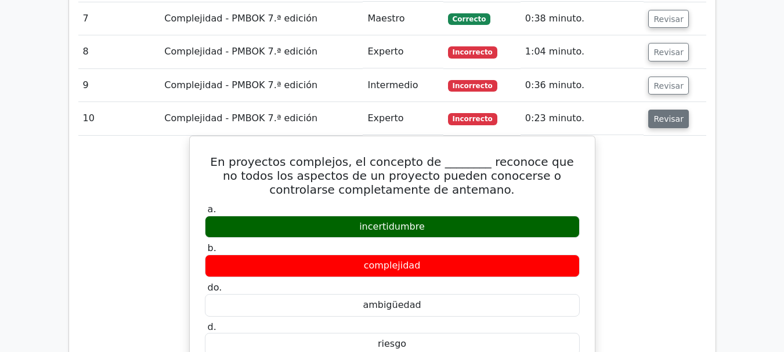
click at [667, 114] on font "Revisar" at bounding box center [668, 118] width 30 height 9
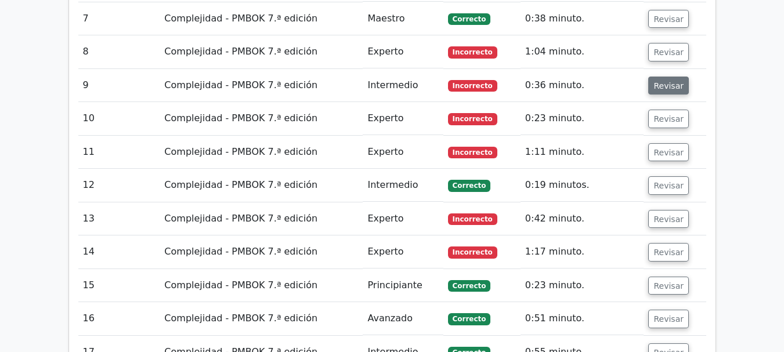
click at [673, 81] on font "Revisar" at bounding box center [668, 85] width 30 height 9
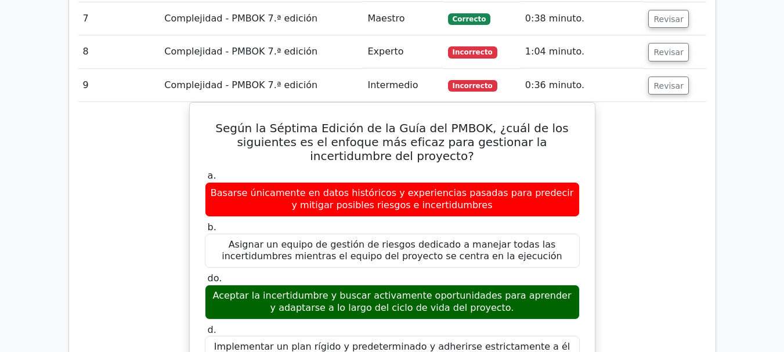
click at [674, 69] on td "Revisar" at bounding box center [674, 85] width 62 height 33
click at [668, 48] on font "Revisar" at bounding box center [668, 52] width 30 height 9
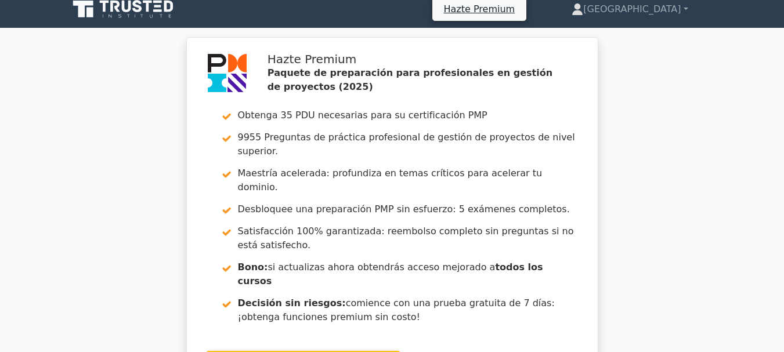
scroll to position [0, 0]
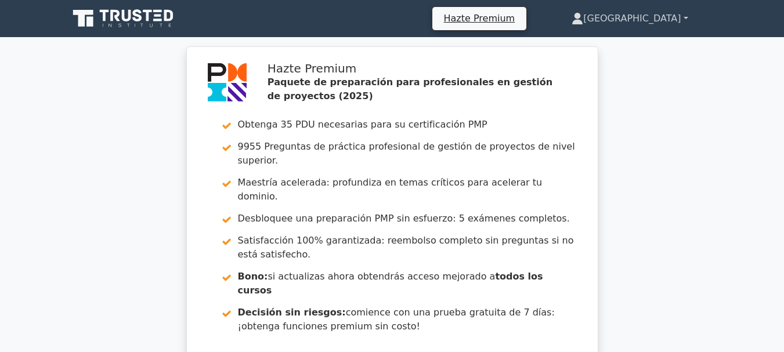
click at [674, 8] on link "[GEOGRAPHIC_DATA]" at bounding box center [629, 18] width 172 height 23
click at [577, 48] on font "Perfil" at bounding box center [564, 45] width 23 height 11
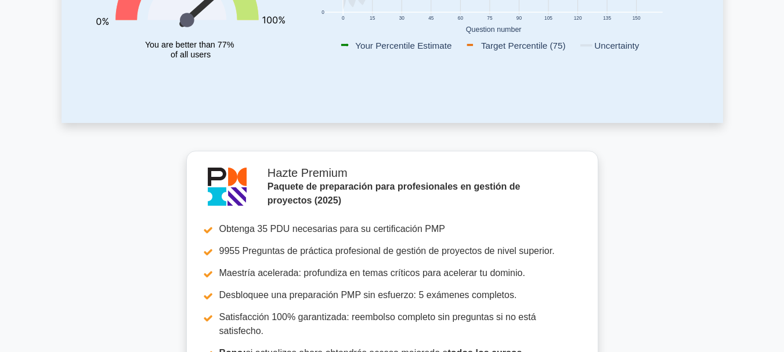
scroll to position [174, 0]
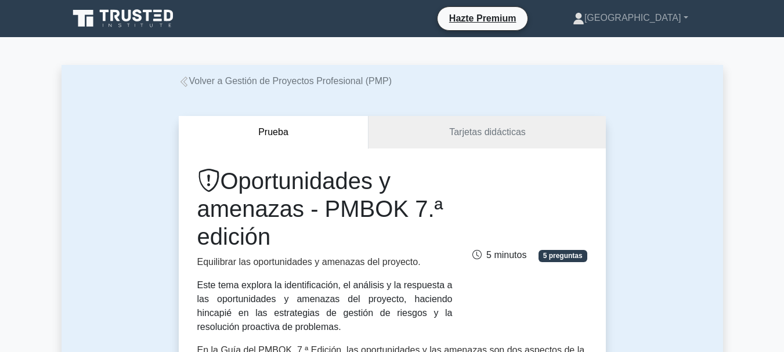
click at [143, 187] on div "Prueba Tarjetas didácticas Oportunidades y amenazas - PMBOK 7.ª edición Equilib…" at bounding box center [391, 340] width 661 height 505
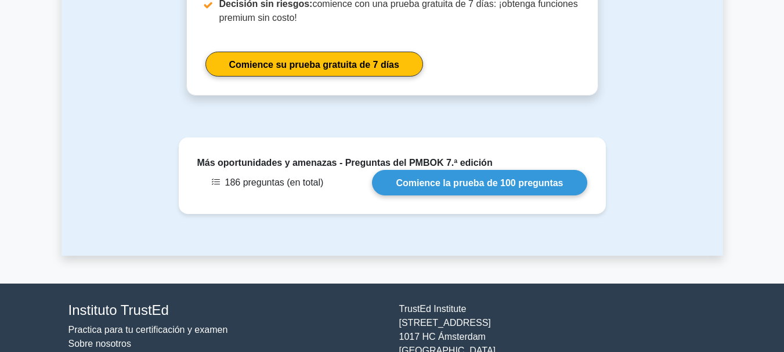
scroll to position [1603, 0]
